Goal: Transaction & Acquisition: Purchase product/service

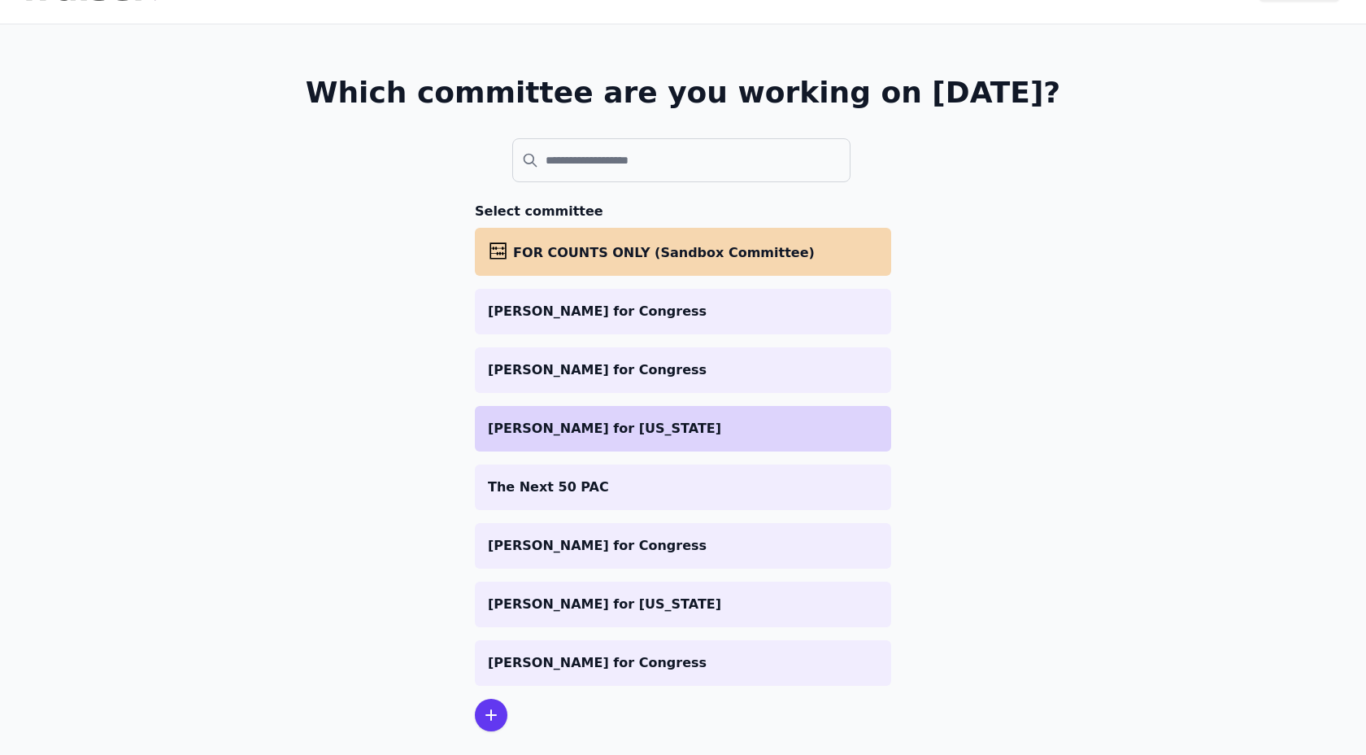
scroll to position [67, 0]
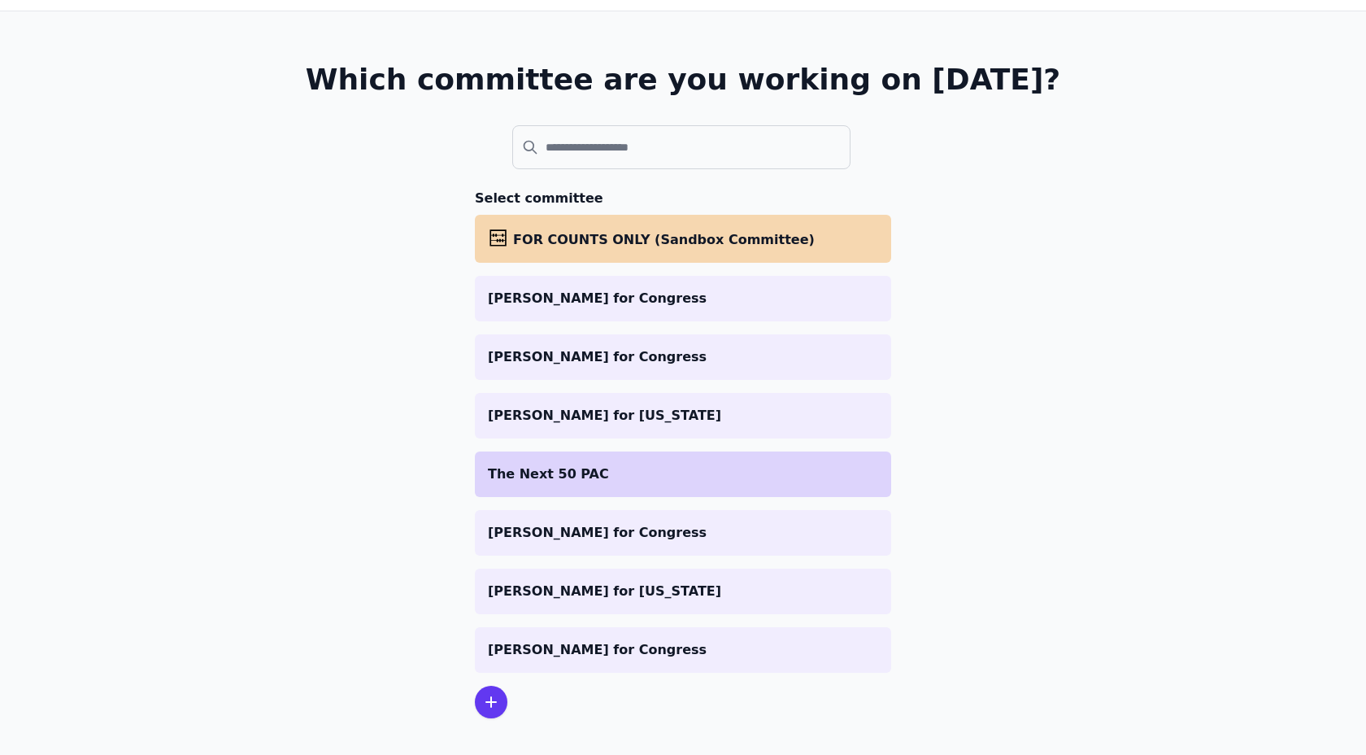
click at [590, 480] on p "The Next 50 PAC" at bounding box center [683, 474] width 390 height 20
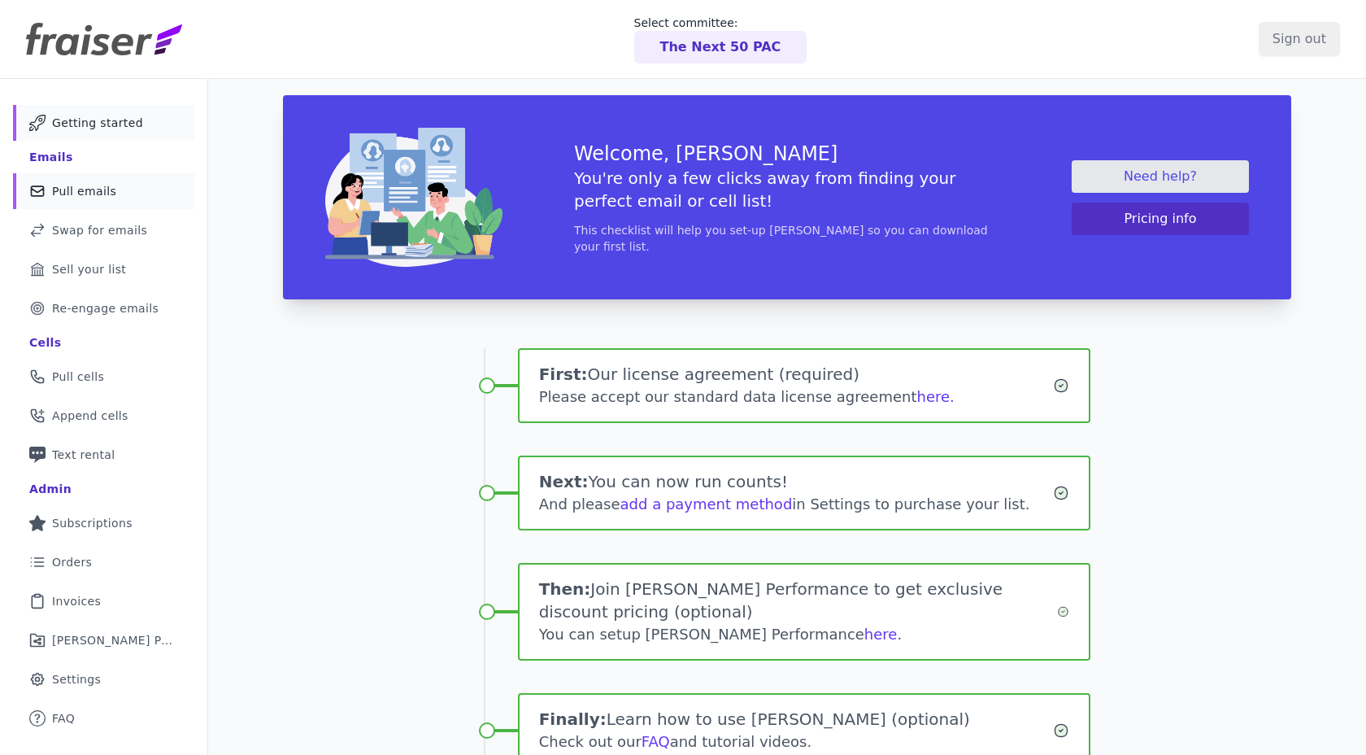
click at [103, 197] on span "Pull emails" at bounding box center [84, 191] width 64 height 16
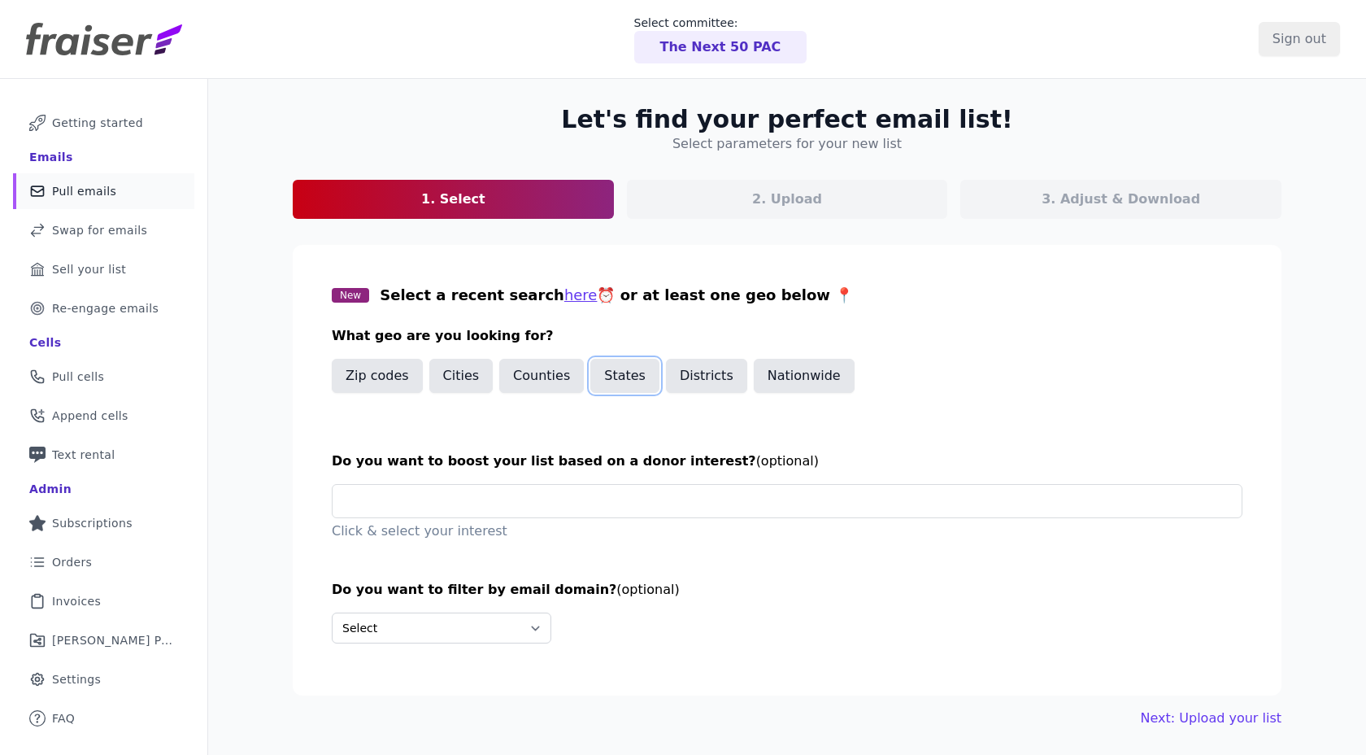
click at [611, 368] on button "States" at bounding box center [624, 376] width 69 height 34
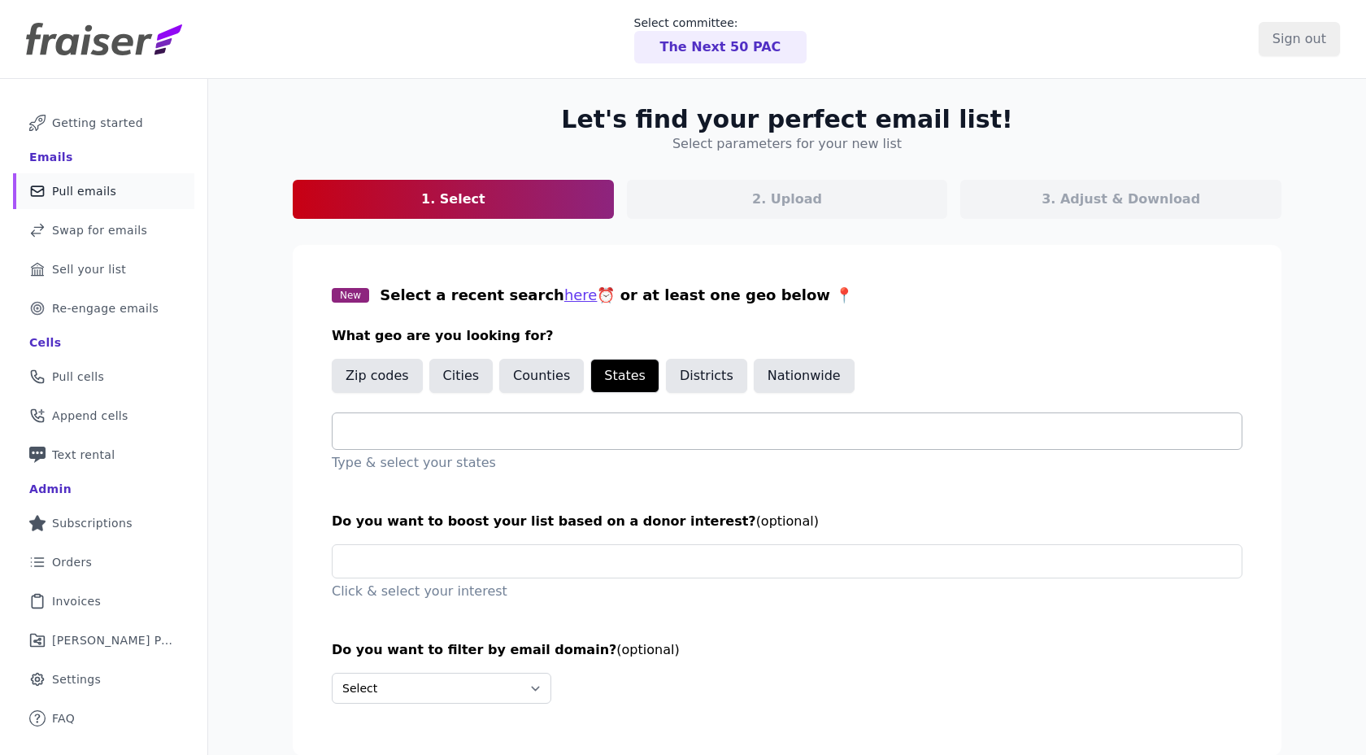
click at [552, 432] on input "text" at bounding box center [794, 431] width 896 height 20
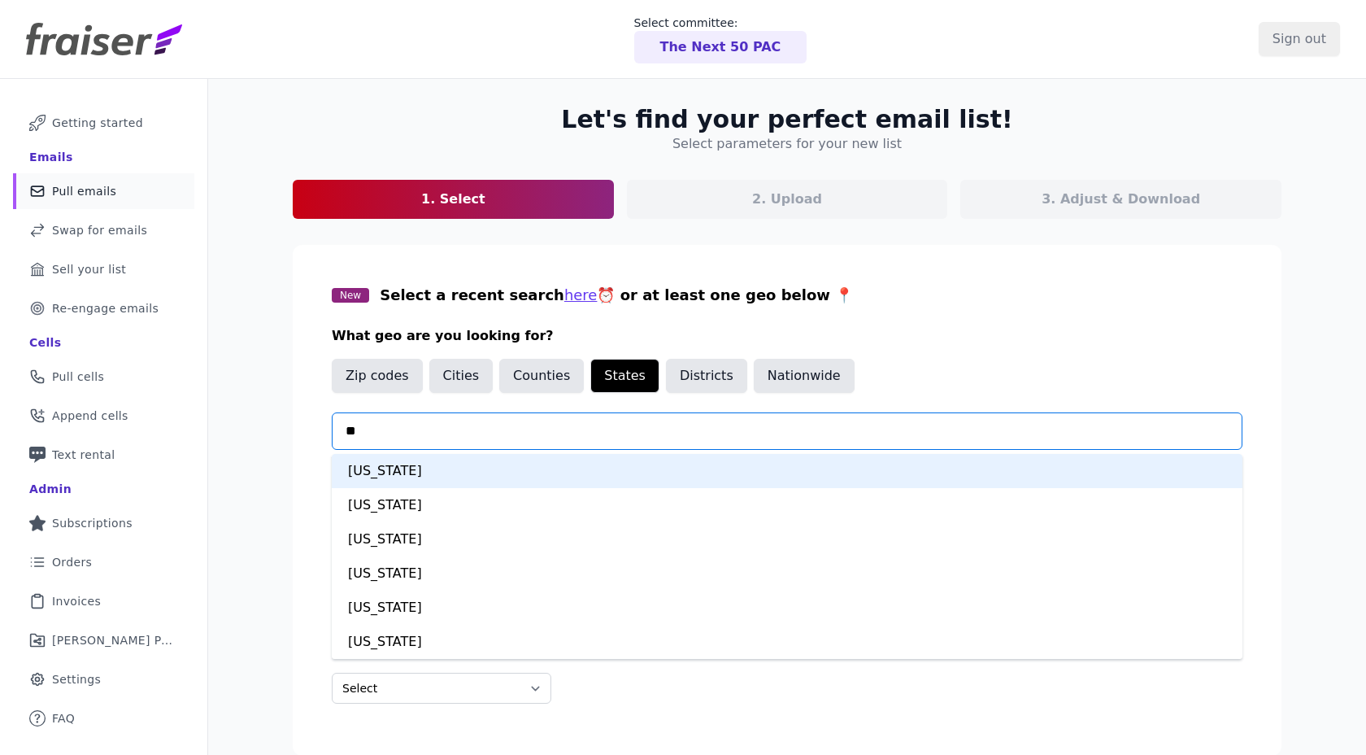
type input "***"
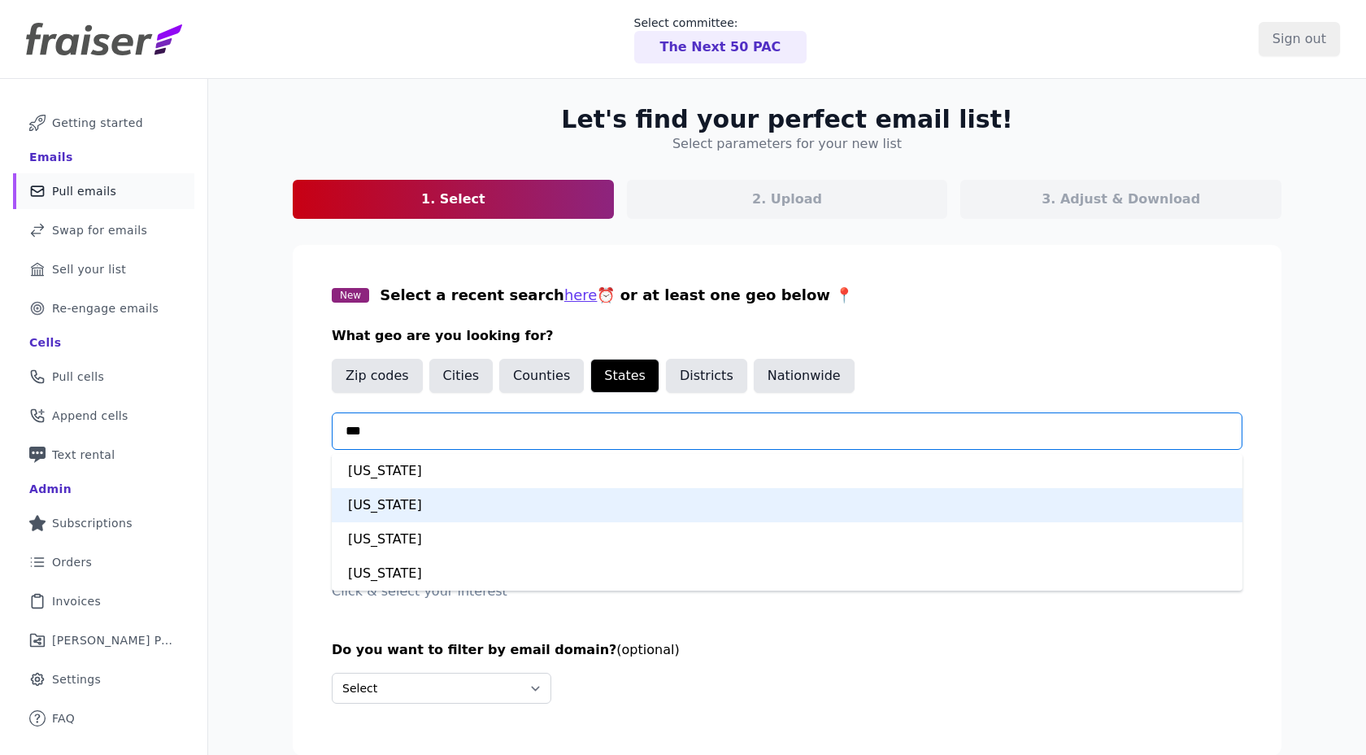
click at [441, 507] on div "New Jersey" at bounding box center [787, 505] width 911 height 34
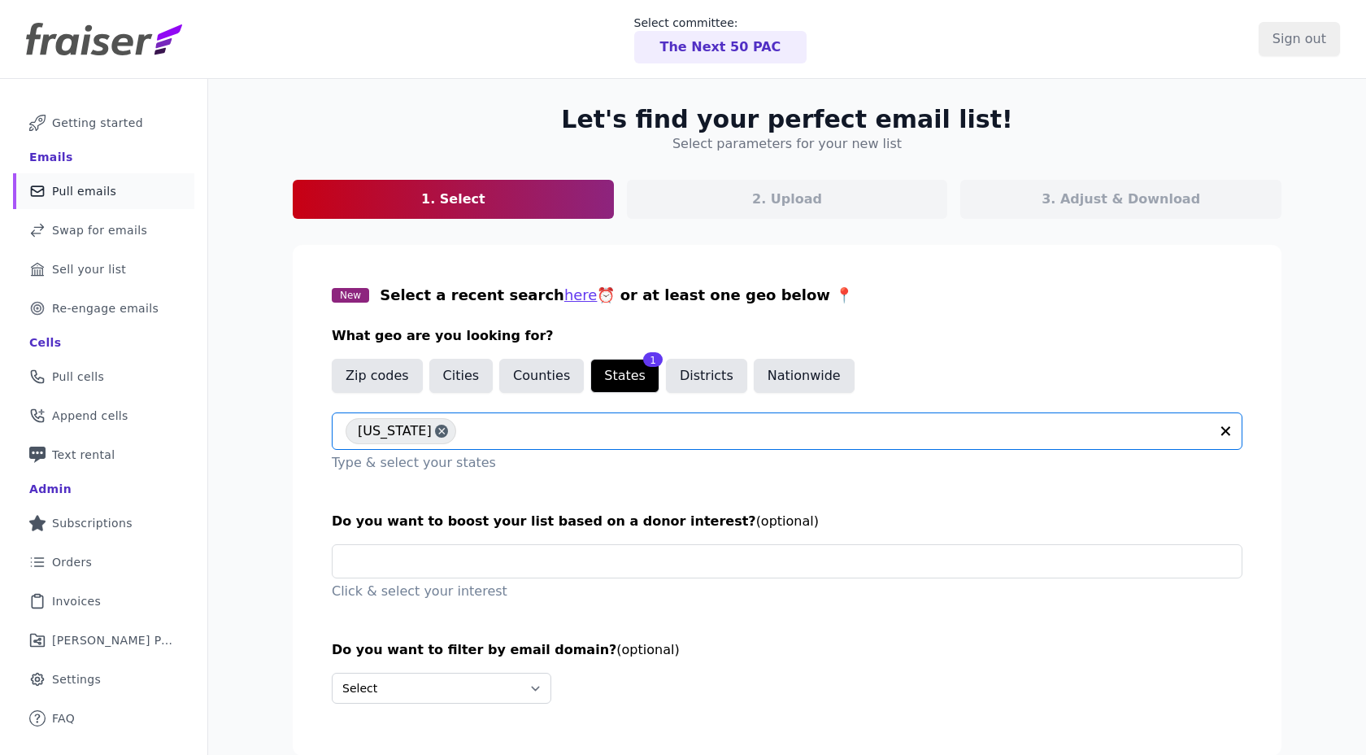
scroll to position [79, 0]
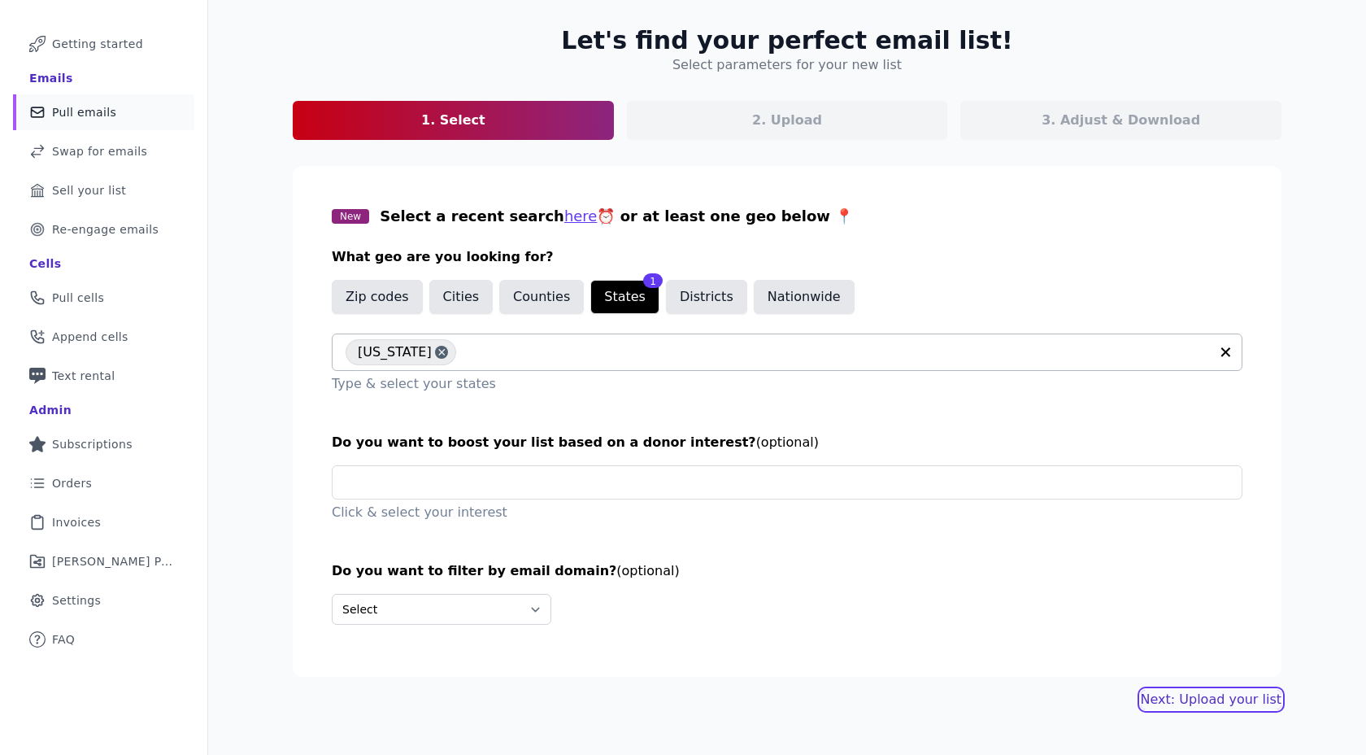
click at [1188, 692] on link "Next: Upload your list" at bounding box center [1211, 700] width 141 height 20
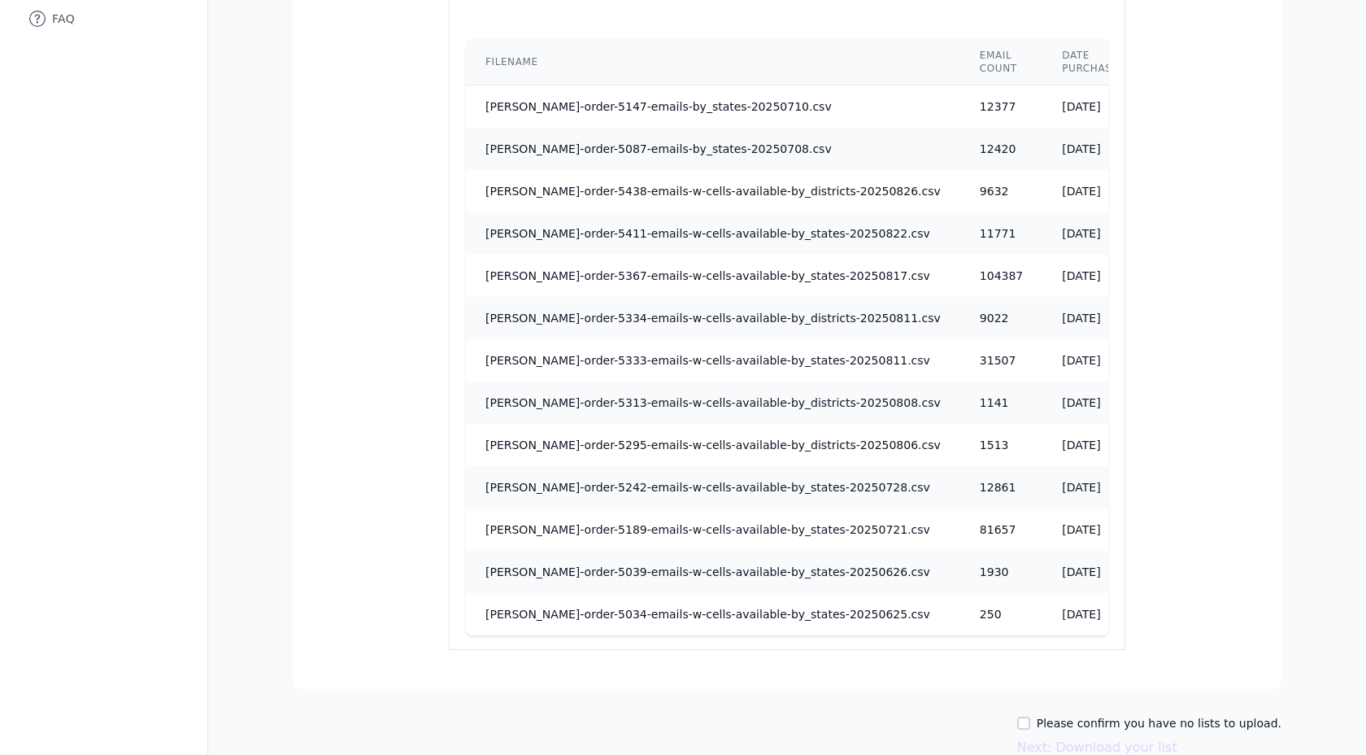
scroll to position [783, 0]
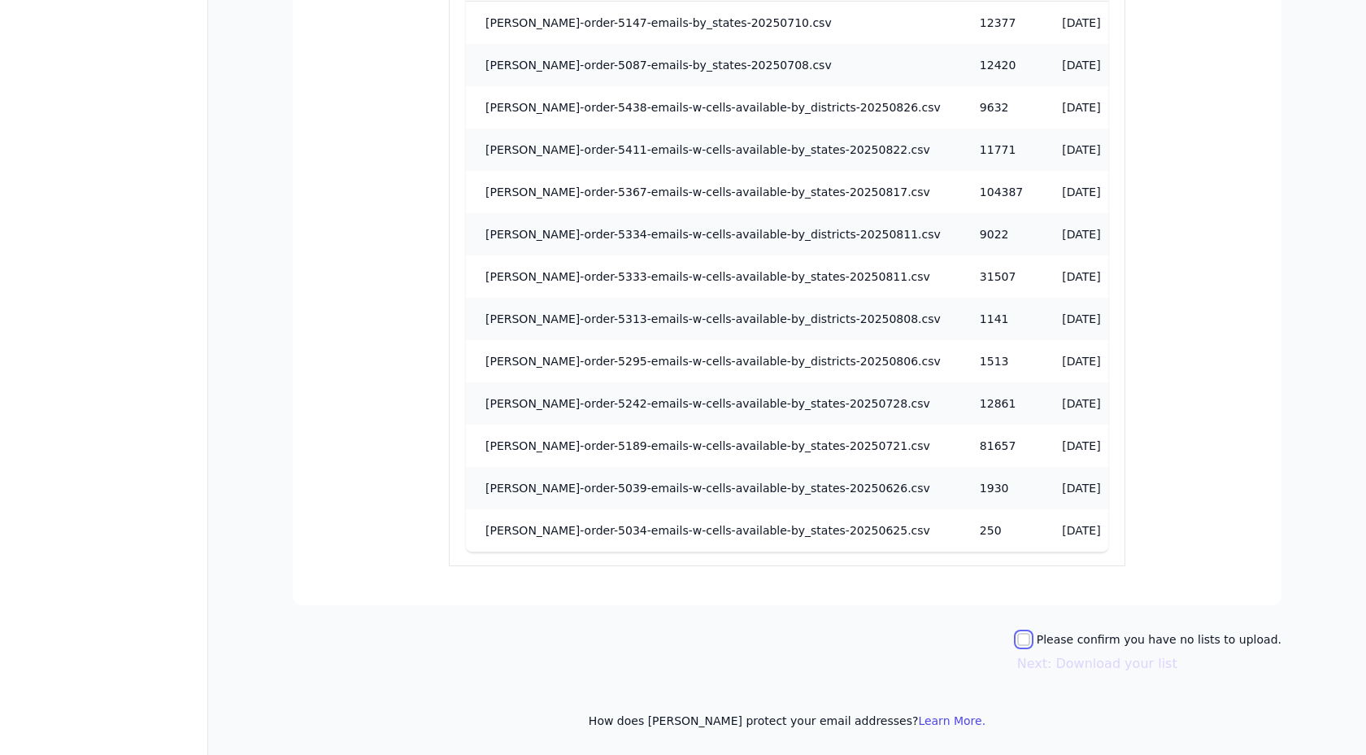
click at [1030, 635] on input "Please confirm you have no lists to upload." at bounding box center [1023, 639] width 13 height 13
checkbox input "true"
click at [1065, 663] on button "Next: Download your list" at bounding box center [1097, 664] width 160 height 20
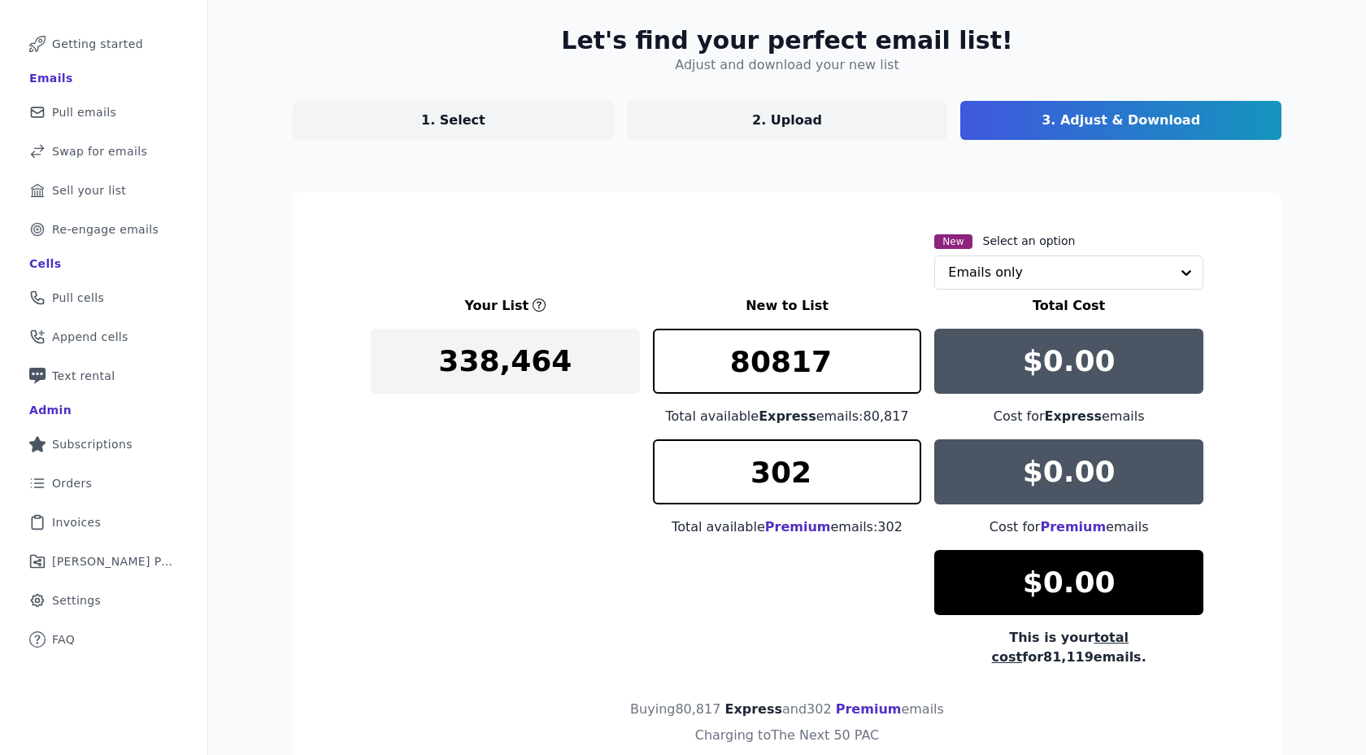
scroll to position [163, 0]
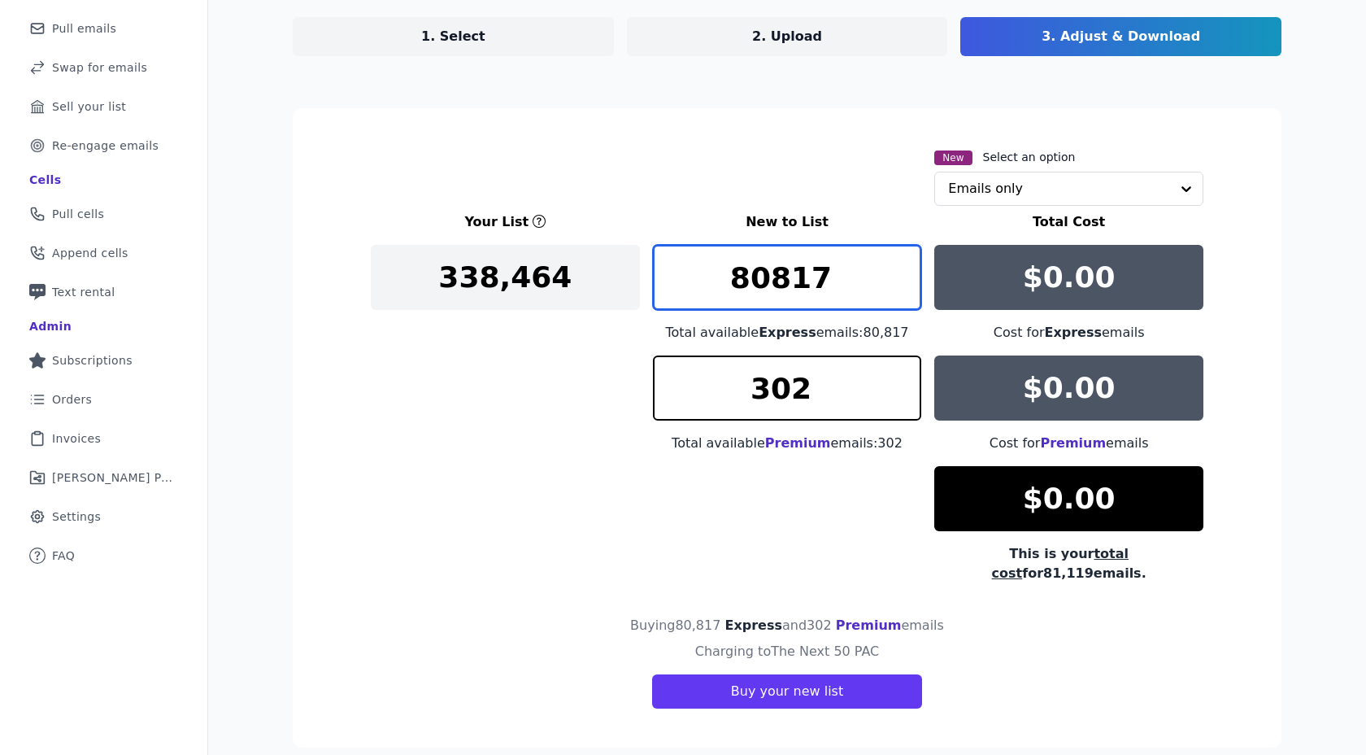
click at [776, 284] on input "80817" at bounding box center [787, 277] width 269 height 65
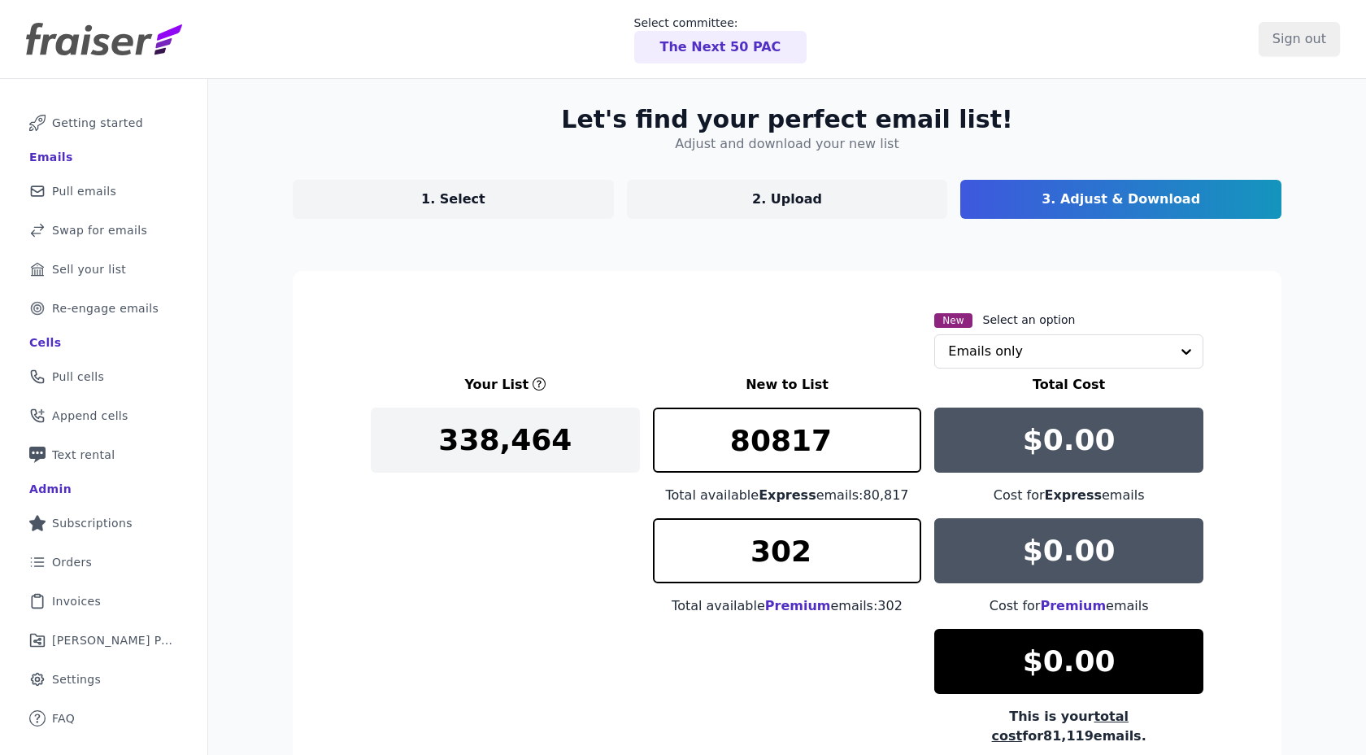
click at [1016, 333] on div "New Select an option Emails only" at bounding box center [1068, 339] width 269 height 59
click at [1012, 346] on input "text" at bounding box center [1059, 351] width 222 height 33
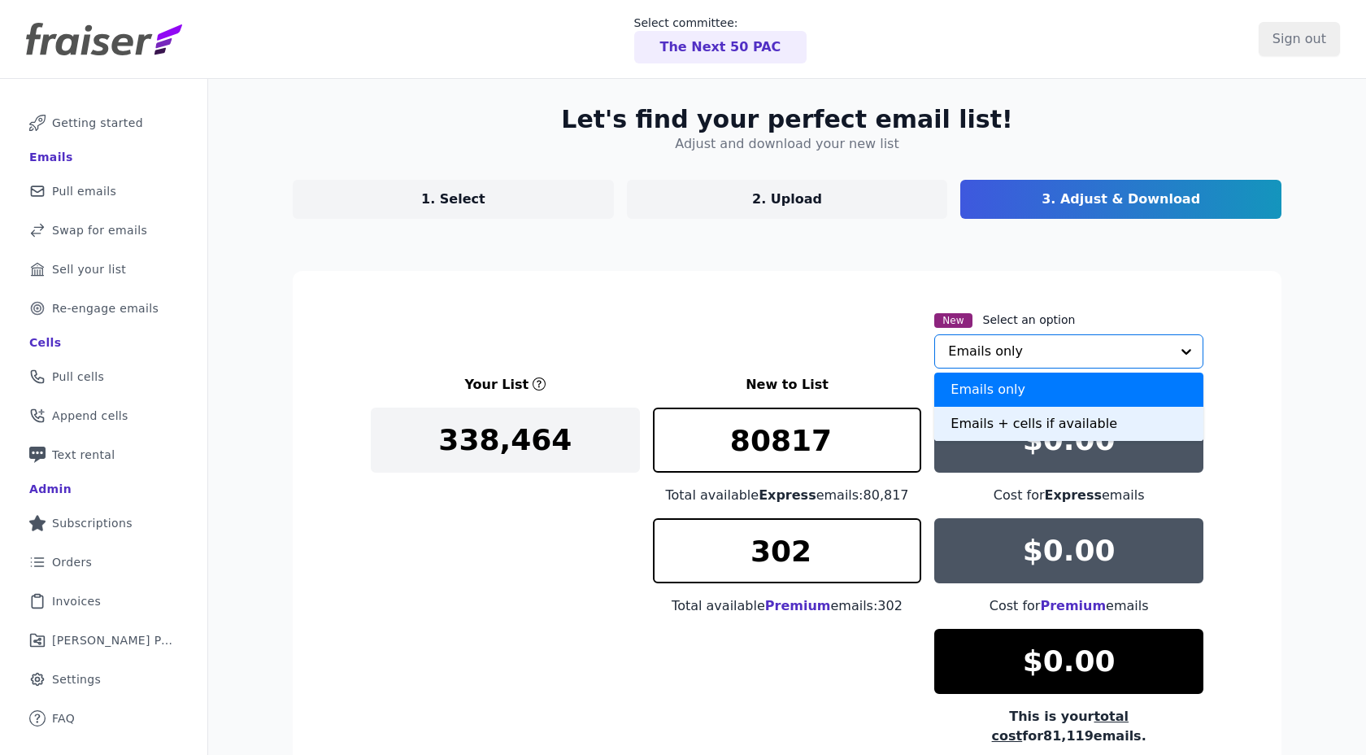
click at [990, 419] on div "Emails + cells if available" at bounding box center [1068, 424] width 269 height 34
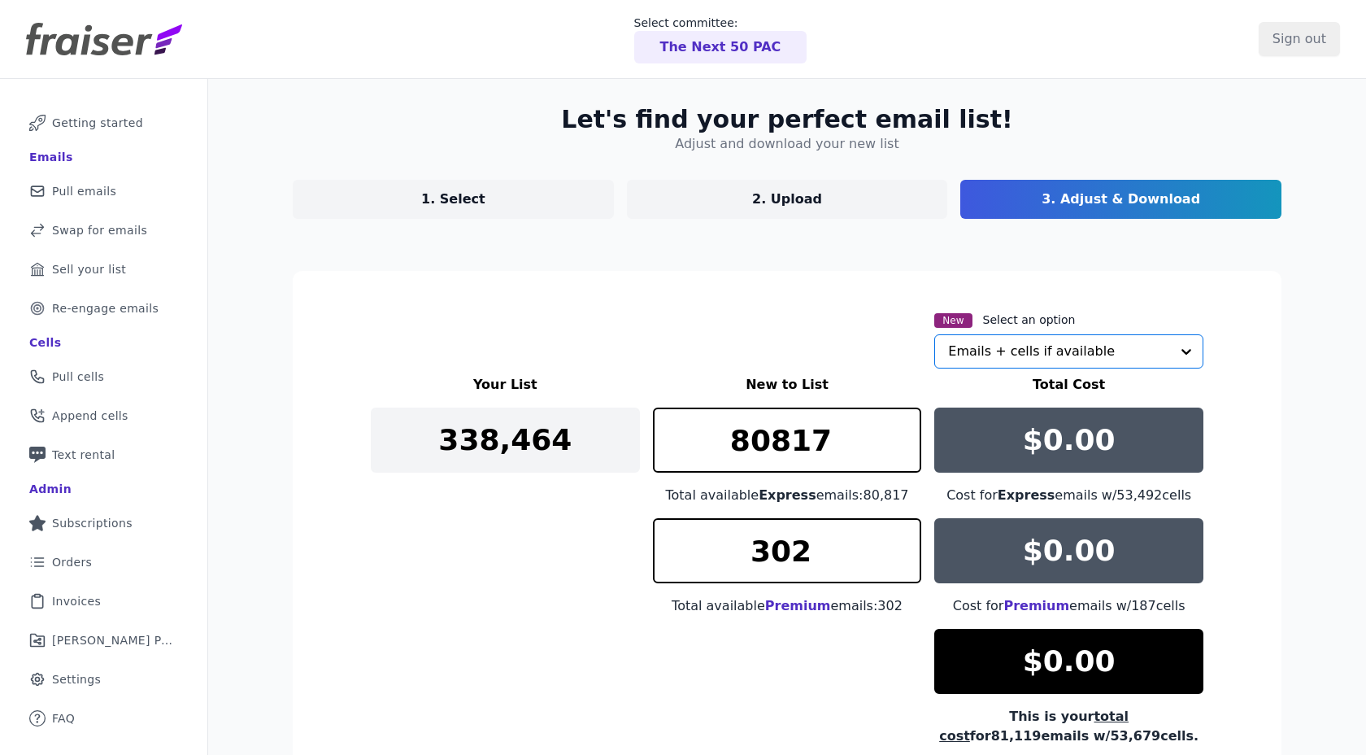
click at [821, 346] on div "New Select an option Option Emails + cells if available, selected. Select is fo…" at bounding box center [787, 339] width 833 height 59
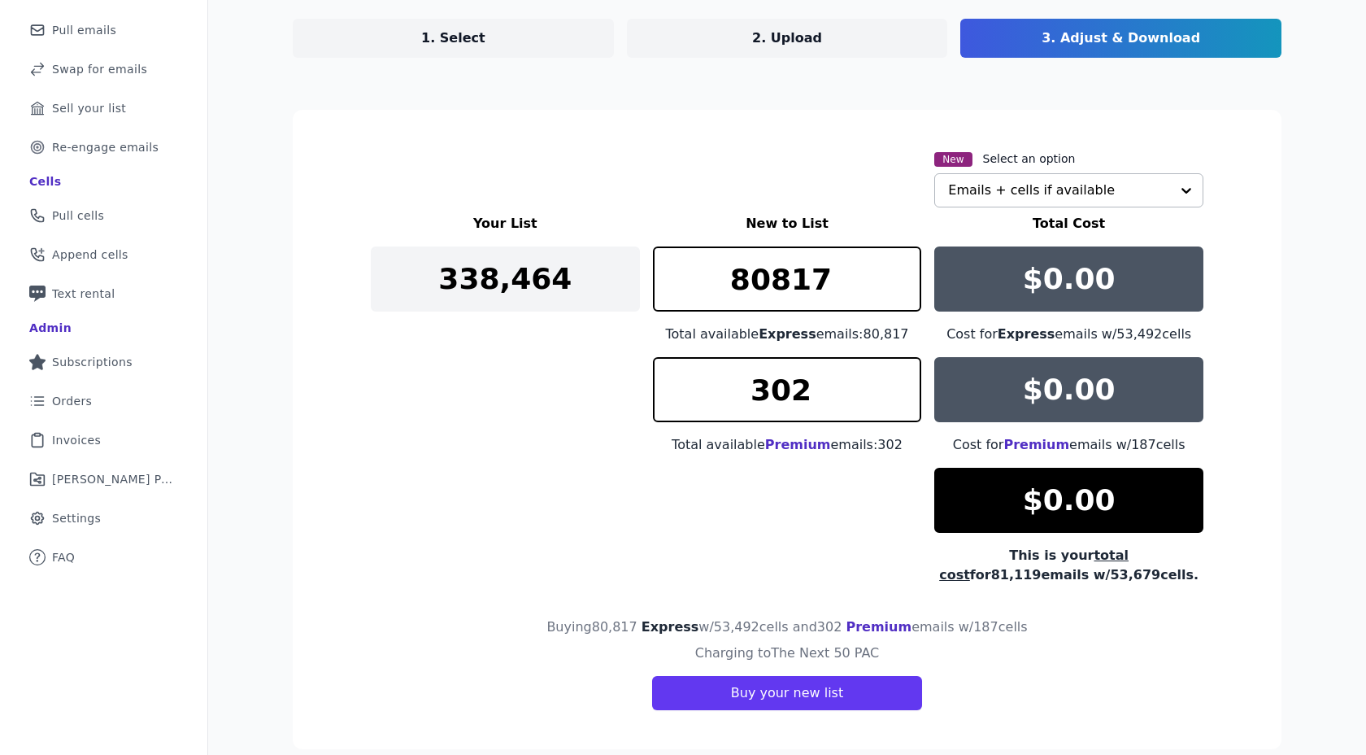
scroll to position [164, 0]
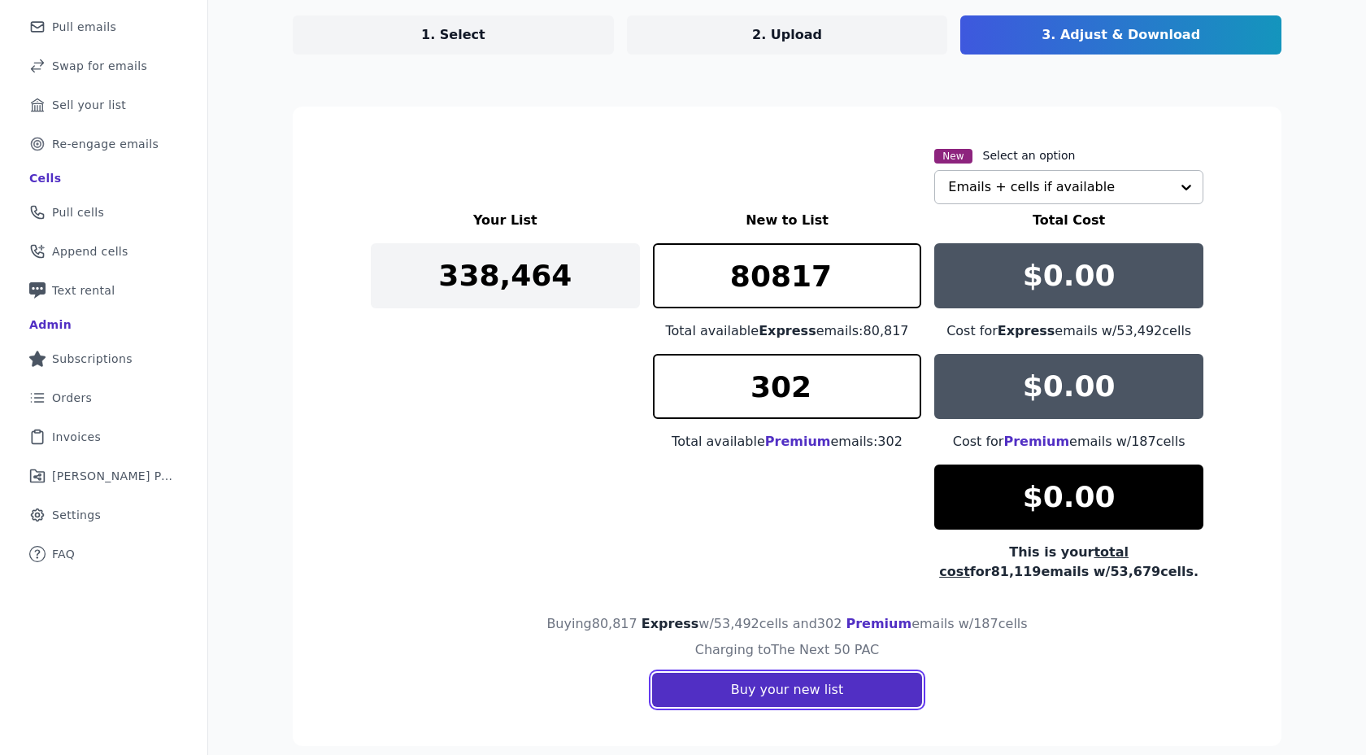
click at [746, 702] on button "Buy your new list" at bounding box center [787, 689] width 270 height 34
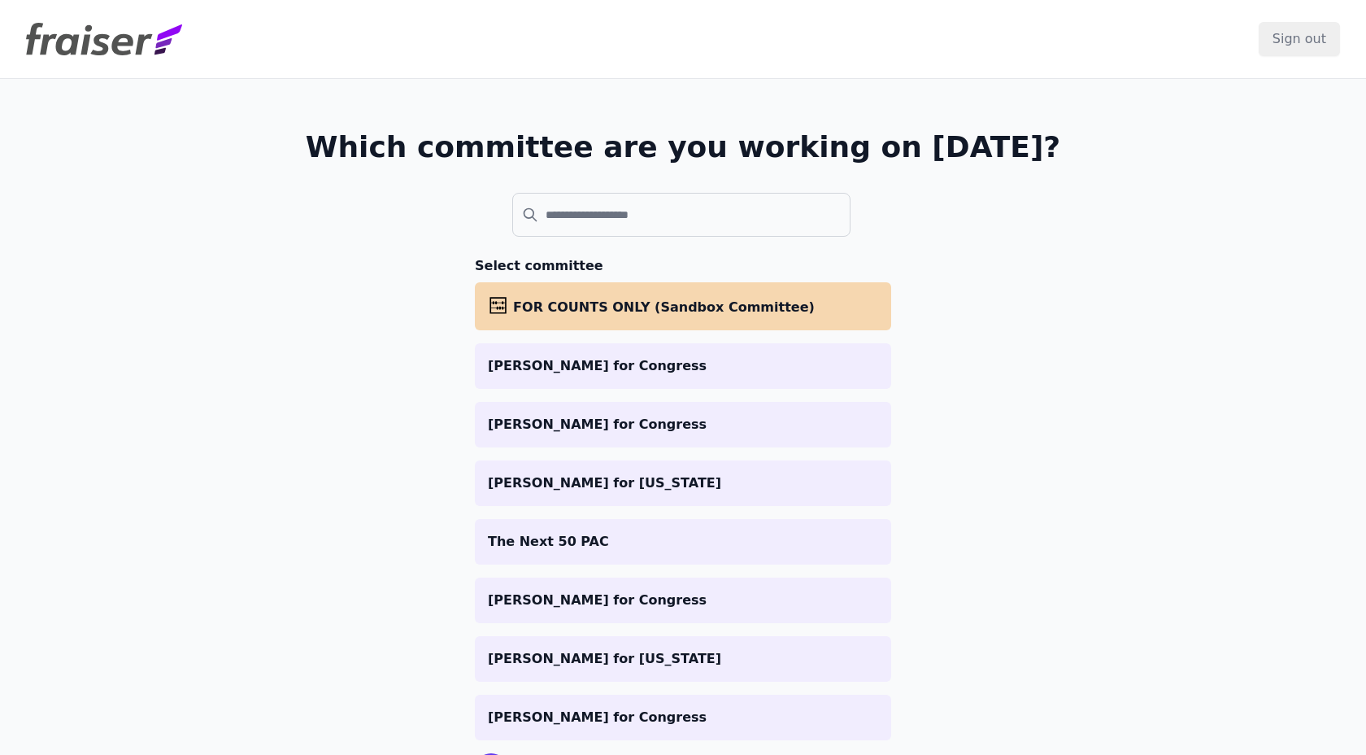
click at [610, 517] on ul "abacus FOR COUNTS ONLY (Sandbox Committee) [PERSON_NAME] for Congress [PERSON_N…" at bounding box center [683, 511] width 416 height 458
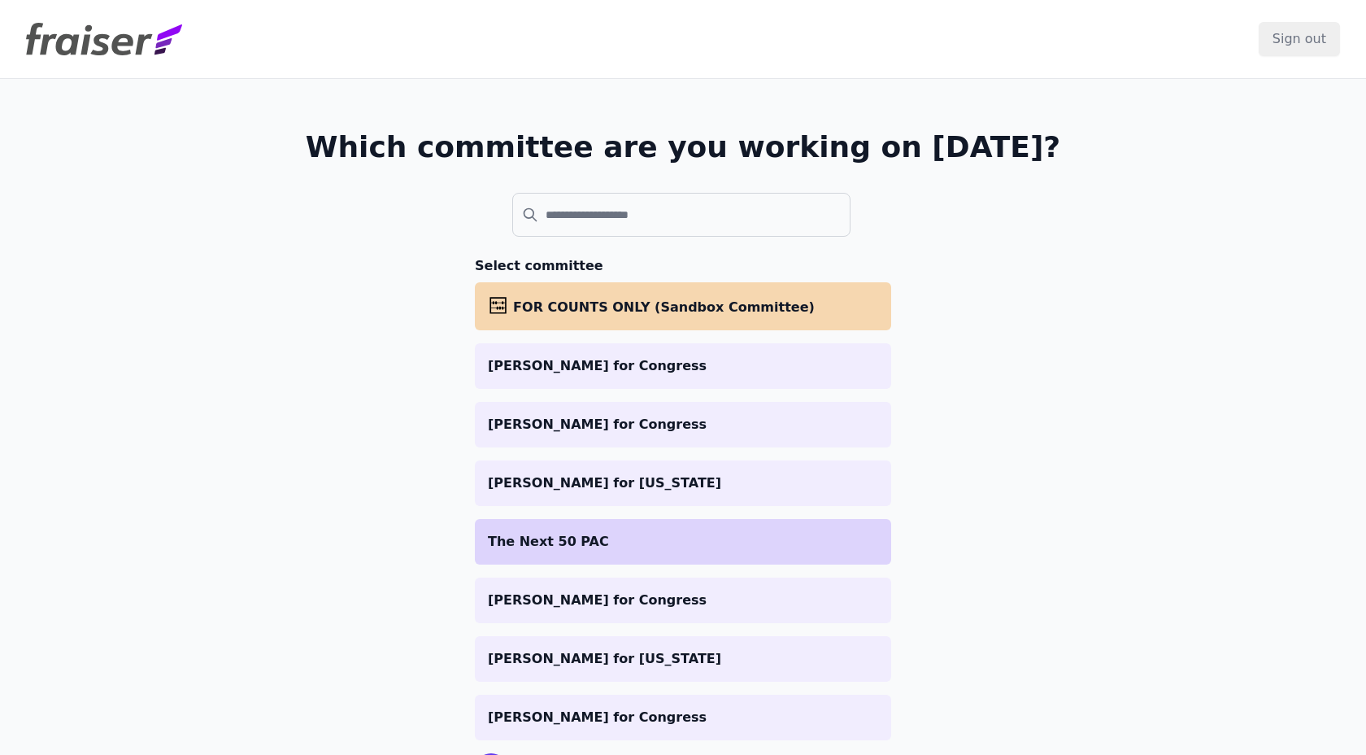
click at [600, 528] on li "The Next 50 PAC" at bounding box center [683, 542] width 416 height 46
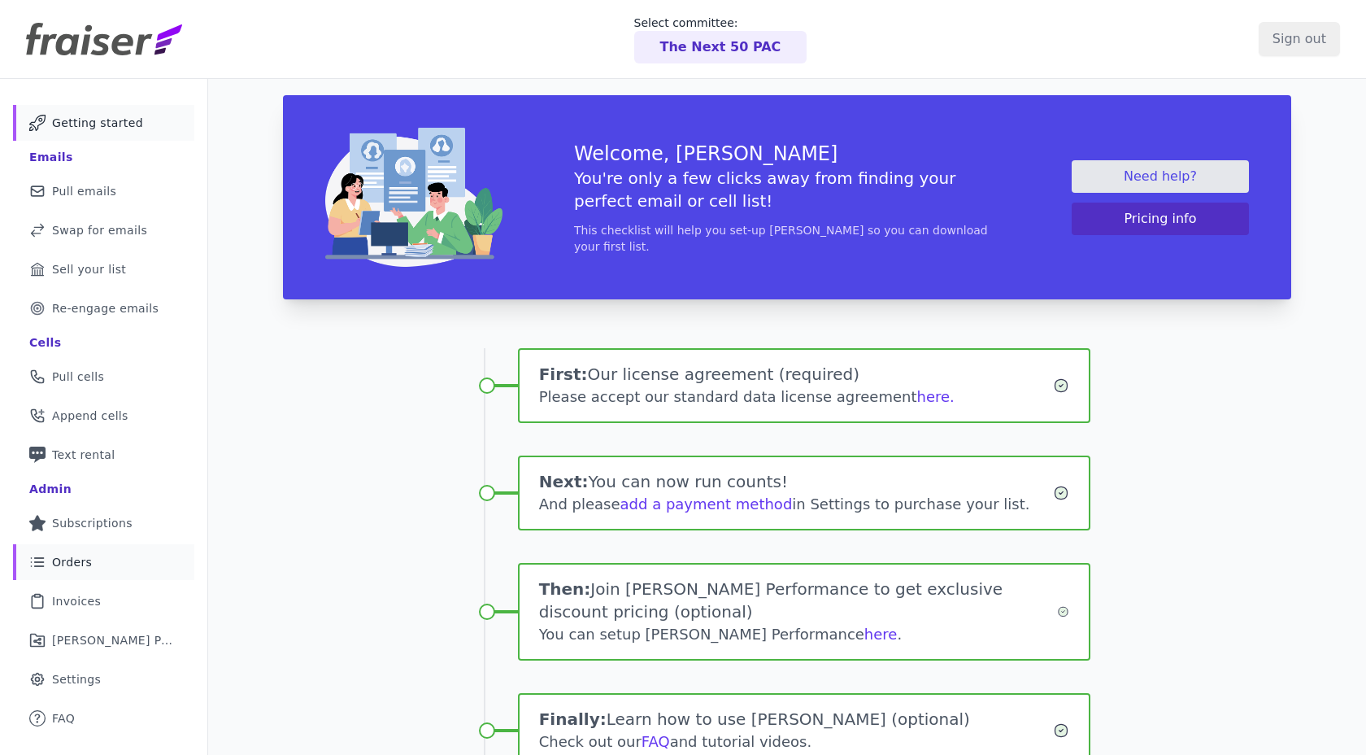
click at [104, 545] on link "List Icon Outline of bulleted list Orders" at bounding box center [103, 562] width 181 height 36
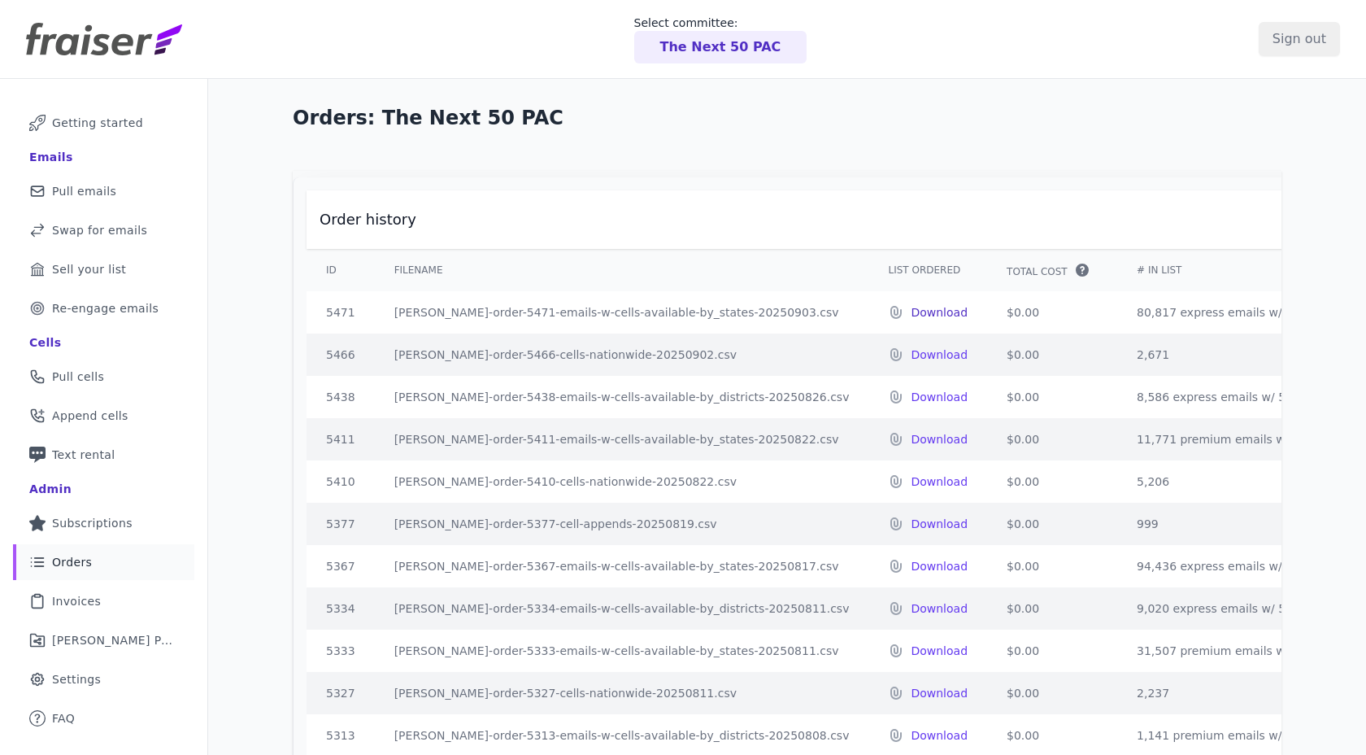
click at [911, 316] on p "Download" at bounding box center [939, 312] width 57 height 16
